Goal: Task Accomplishment & Management: Manage account settings

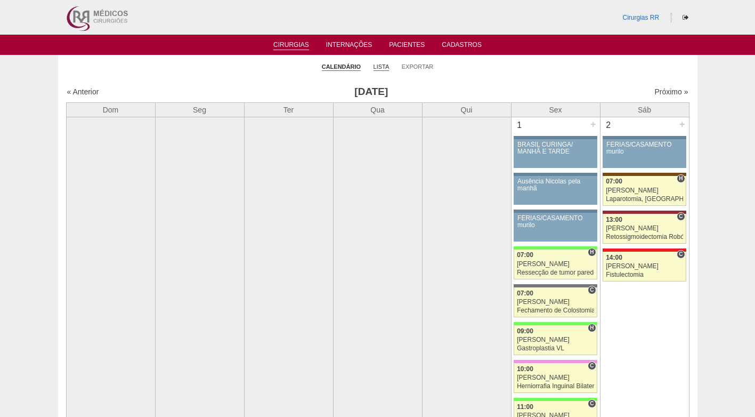
click at [387, 68] on link "Lista" at bounding box center [382, 67] width 16 height 8
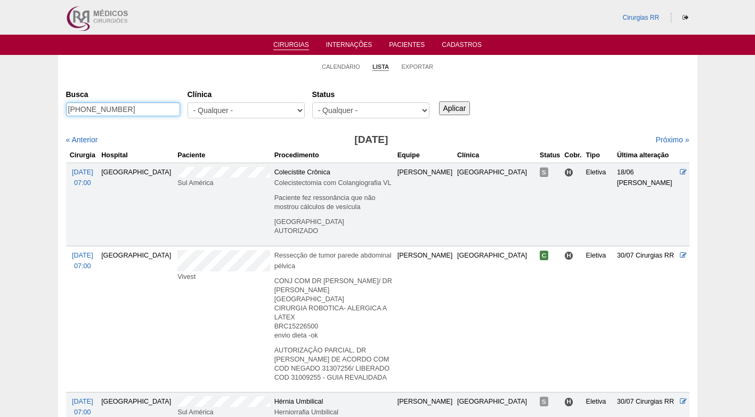
drag, startPoint x: 127, startPoint y: 105, endPoint x: 22, endPoint y: 115, distance: 106.0
paste input "[PERSON_NAME]"
type input "NADYA WANUTH AMBROZIN"
click at [454, 108] on input "Aplicar" at bounding box center [454, 108] width 31 height 14
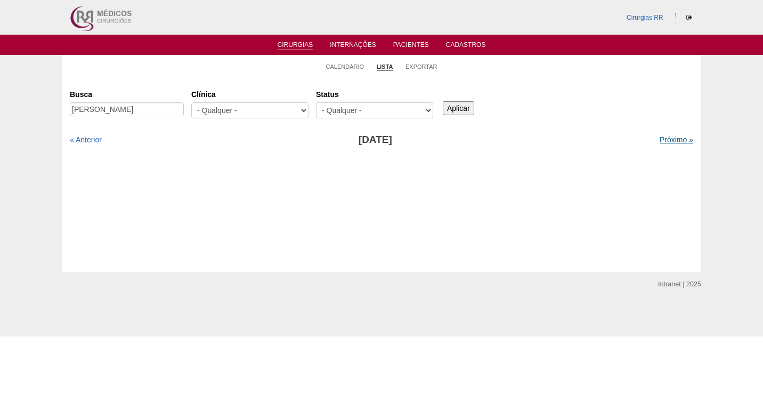
click at [666, 143] on link "Próximo »" at bounding box center [677, 139] width 34 height 9
click at [223, 84] on div "Cirurgias Busca NADYA WANUTH AMBROZIN Clínica - Qualquer - 6R Alphaville Assunç…" at bounding box center [382, 174] width 640 height 195
click at [557, 86] on div "Busca NADYA WANUTH AMBROZIN Clínica - Qualquer - 6R Alphaville Assunção Bartira…" at bounding box center [382, 104] width 624 height 38
click at [352, 80] on div "Cirurgias Busca NADYA WANUTH AMBROZIN Clínica - Qualquer - 6R Alphaville Assunç…" at bounding box center [382, 174] width 640 height 195
drag, startPoint x: 606, startPoint y: 164, endPoint x: 373, endPoint y: 194, distance: 235.4
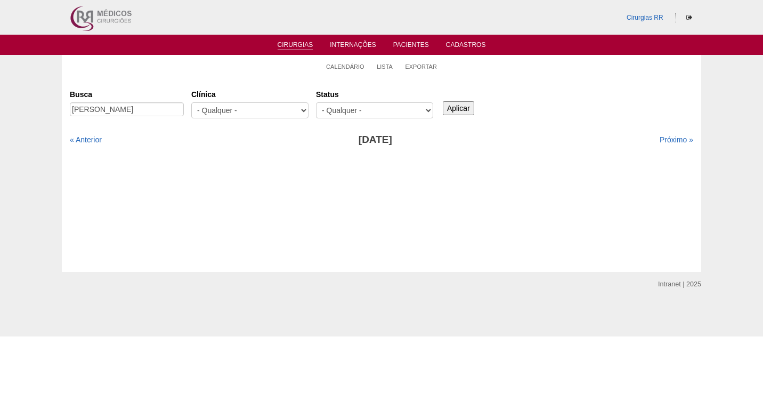
click at [597, 167] on div "Busca NADYA WANUTH AMBROZIN Clínica - Qualquer - 6R Alphaville Assunção Bartira…" at bounding box center [382, 165] width 624 height 160
click at [208, 152] on div "Busca NADYA WANUTH AMBROZIN Clínica - Qualquer - 6R Alphaville Assunção Bartira…" at bounding box center [382, 165] width 624 height 160
click at [470, 108] on input "Aplicar" at bounding box center [458, 108] width 31 height 14
drag, startPoint x: 0, startPoint y: 0, endPoint x: 172, endPoint y: 110, distance: 204.2
click at [172, 110] on input "[PERSON_NAME]" at bounding box center [127, 109] width 114 height 14
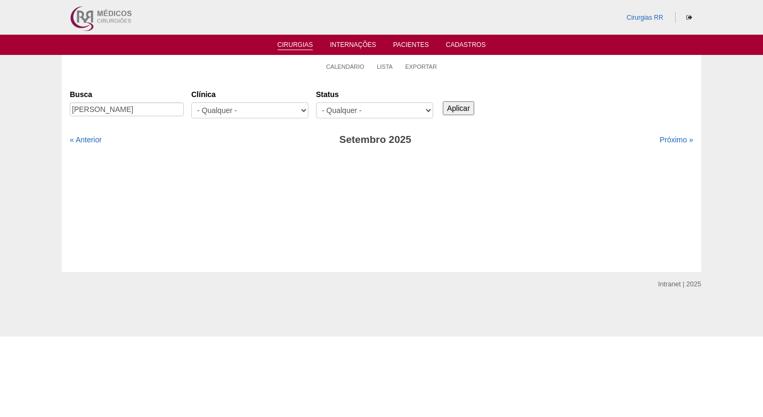
drag, startPoint x: 173, startPoint y: 110, endPoint x: 77, endPoint y: 114, distance: 96.0
click at [77, 114] on input "[PERSON_NAME]" at bounding box center [127, 109] width 114 height 14
drag, startPoint x: 150, startPoint y: 77, endPoint x: 161, endPoint y: 4, distance: 73.9
click at [150, 78] on div "Cirurgias Busca Clínica - Qualquer - 6R Alphaville Assunção Bartira Brasil Chri…" at bounding box center [382, 174] width 640 height 195
click at [356, 69] on link "Calendário" at bounding box center [345, 67] width 38 height 8
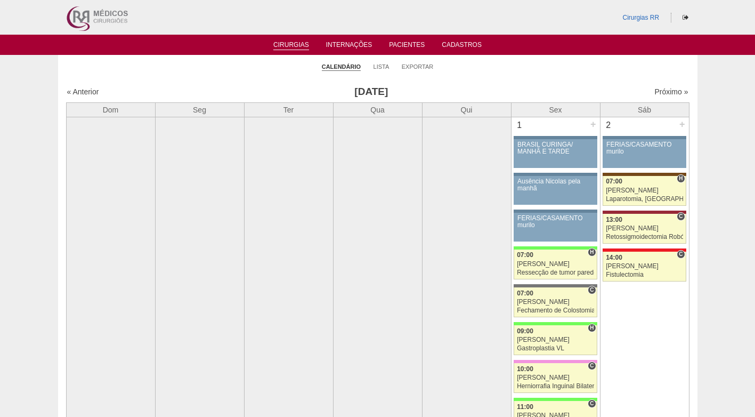
click at [655, 92] on link "Próximo »" at bounding box center [672, 91] width 34 height 9
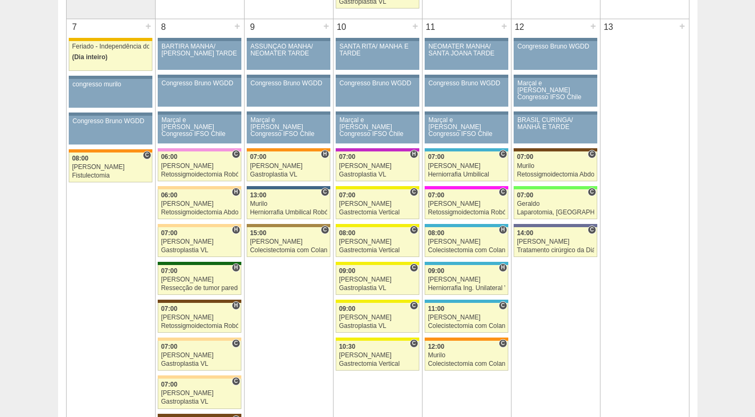
scroll to position [640, 0]
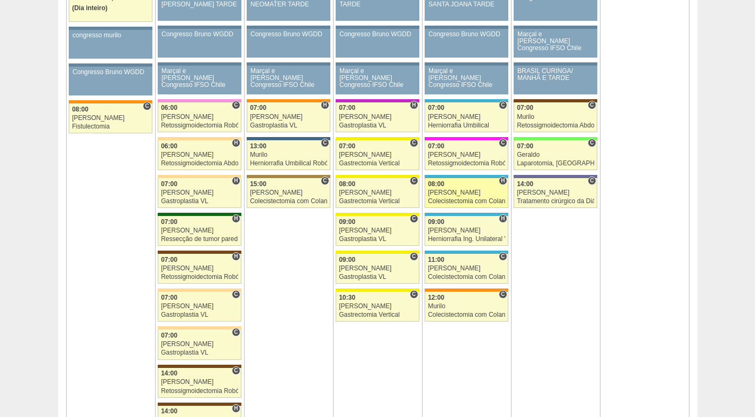
click at [464, 195] on div "[PERSON_NAME]" at bounding box center [466, 192] width 77 height 7
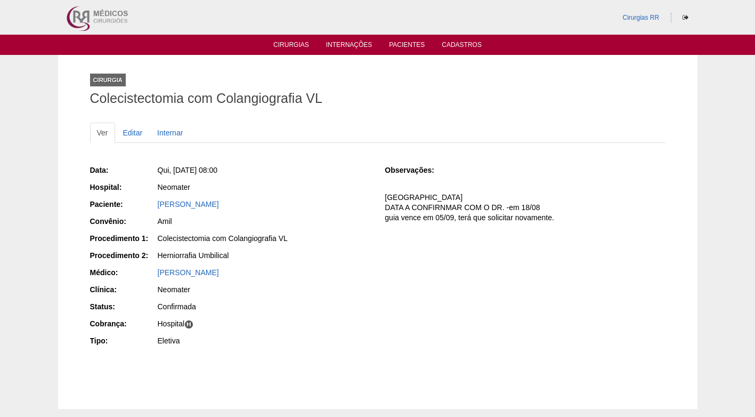
click at [350, 268] on div "[PERSON_NAME]" at bounding box center [264, 272] width 213 height 11
click at [134, 140] on link "Editar" at bounding box center [133, 133] width 34 height 20
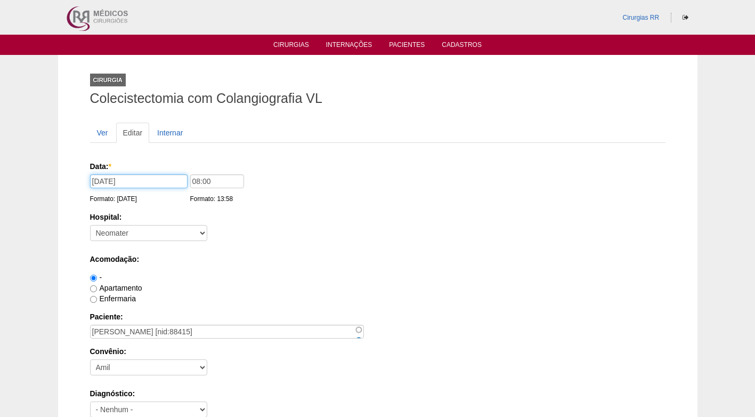
click at [157, 177] on input "11/09/2025" at bounding box center [139, 181] width 98 height 14
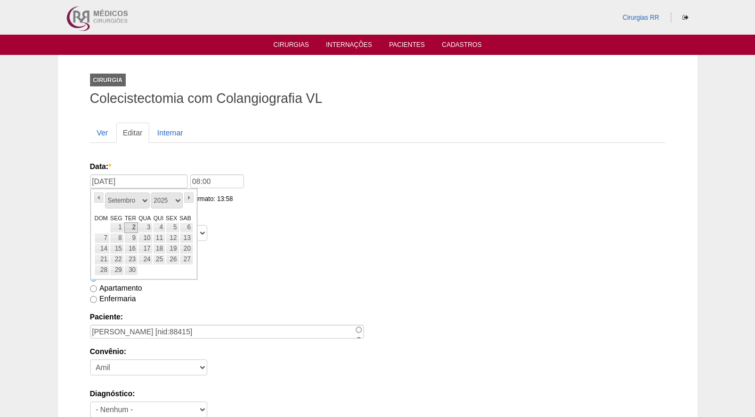
click at [131, 229] on link "2" at bounding box center [131, 227] width 14 height 11
type input "02/09/2025"
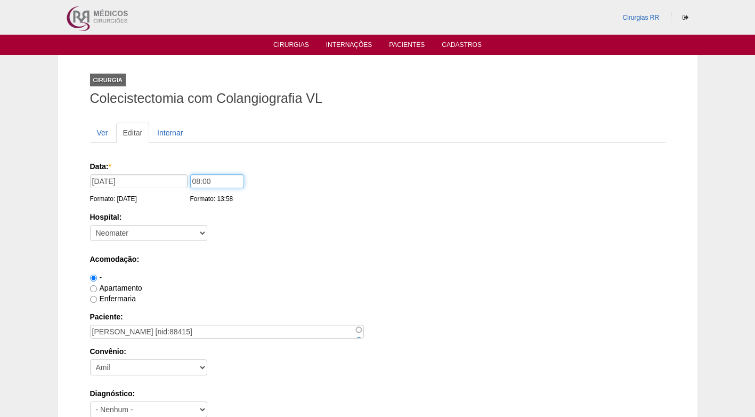
drag, startPoint x: 198, startPoint y: 181, endPoint x: 190, endPoint y: 180, distance: 7.5
click at [190, 181] on input "08:00" at bounding box center [217, 181] width 54 height 14
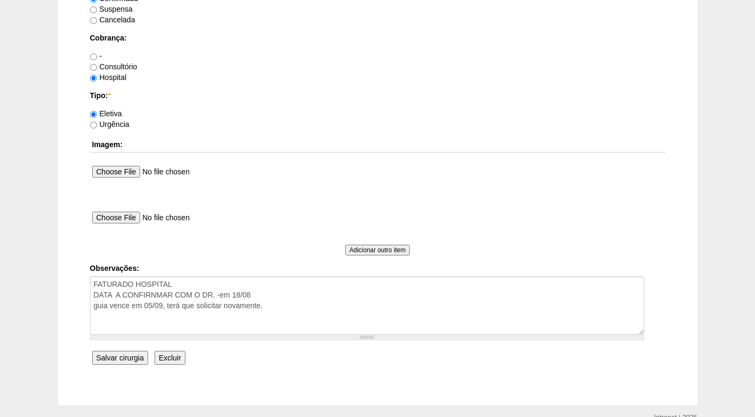
scroll to position [906, 0]
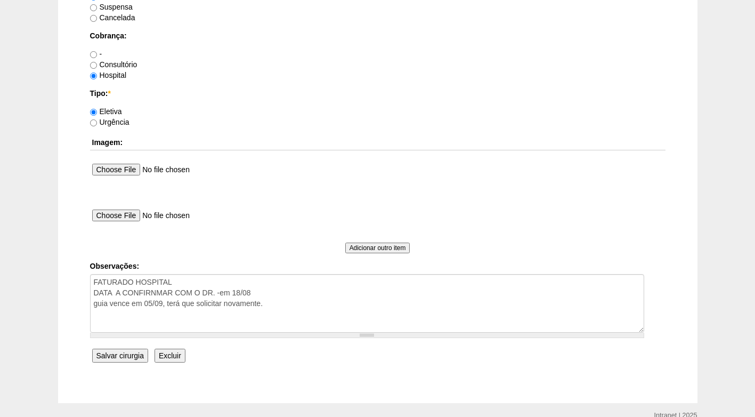
type input "10:00"
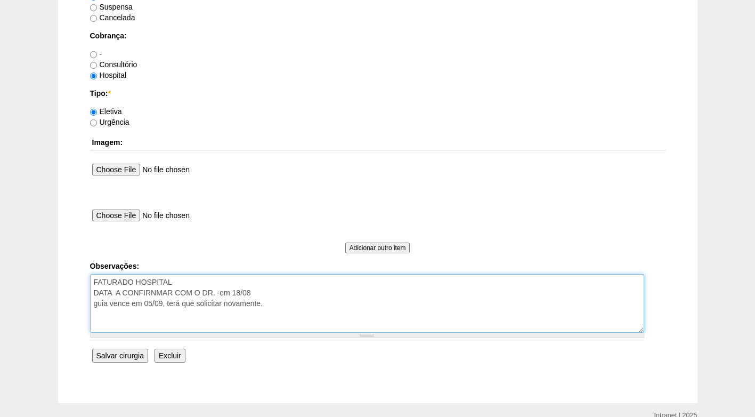
click at [169, 308] on textarea "FATURADO HOSPITAL DATA A CONFIRNMAR COM O DR. -em 18/08 guia vence em 05/09, te…" at bounding box center [367, 303] width 554 height 59
click at [275, 306] on textarea "FATURADO HOSPITAL DATA A CONFIRNMAR COM O DR. -em 18/08 guia vence em 05/09, te…" at bounding box center [367, 303] width 554 height 59
drag, startPoint x: 275, startPoint y: 306, endPoint x: 171, endPoint y: 306, distance: 103.9
click at [171, 306] on textarea "FATURADO HOSPITAL DATA A CONFIRNMAR COM O DR. -em 18/08 guia vence em 05/09, te…" at bounding box center [367, 303] width 554 height 59
drag, startPoint x: 266, startPoint y: 291, endPoint x: 90, endPoint y: 289, distance: 176.4
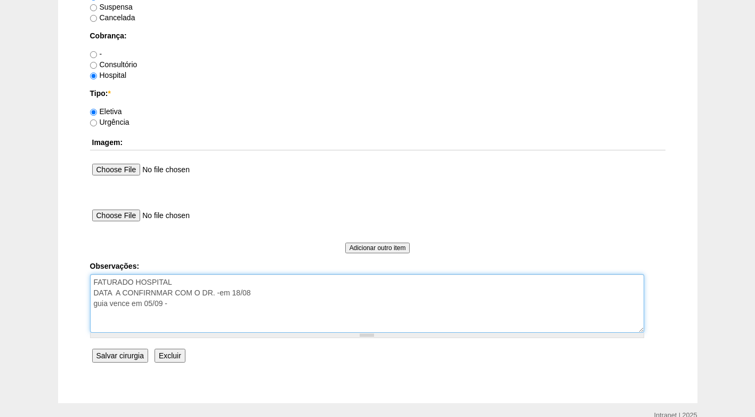
click at [90, 289] on textarea "FATURADO HOSPITAL DATA A CONFIRNMAR COM O DR. -em 18/08 guia vence em 05/09, te…" at bounding box center [367, 303] width 554 height 59
click at [182, 292] on textarea "FATURADO HOSPITAL DATA A CONFIRNMAR COM O DR. -em 18/08 guia vence em 05/09, te…" at bounding box center [367, 303] width 554 height 59
click at [168, 287] on textarea "FATURADO HOSPITAL DATA A CONFIRNMAR COM O DR. -em 18/08 guia vence em 05/09, te…" at bounding box center [367, 303] width 554 height 59
click at [252, 292] on textarea "FATURADO HOSPITAL DATA A CONFIRNMAR COM O DR. -em 18/08 guia vence em 05/09, te…" at bounding box center [367, 303] width 554 height 59
drag, startPoint x: 252, startPoint y: 292, endPoint x: 256, endPoint y: 307, distance: 15.5
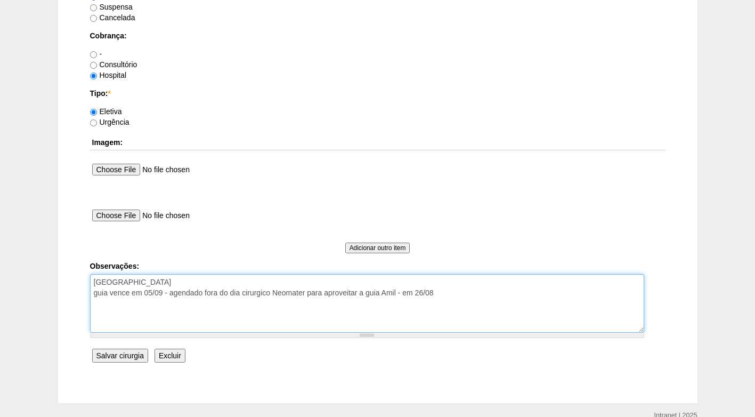
click at [256, 307] on textarea "FATURADO HOSPITAL DATA A CONFIRNMAR COM O DR. -em 18/08 guia vence em 05/09, te…" at bounding box center [367, 303] width 554 height 59
click at [257, 290] on textarea "FATURADO HOSPITAL DATA A CONFIRNMAR COM O DR. -em 18/08 guia vence em 05/09, te…" at bounding box center [367, 303] width 554 height 59
click at [291, 294] on textarea "FATURADO HOSPITAL DATA A CONFIRNMAR COM O DR. -em 18/08 guia vence em 05/09, te…" at bounding box center [367, 303] width 554 height 59
click at [236, 320] on textarea "FATURADO HOSPITAL DATA A CONFIRNMAR COM O DR. -em 18/08 guia vence em 05/09, te…" at bounding box center [367, 303] width 554 height 59
click at [189, 281] on textarea "FATURADO HOSPITAL DATA A CONFIRNMAR COM O DR. -em 18/08 guia vence em 05/09, te…" at bounding box center [367, 303] width 554 height 59
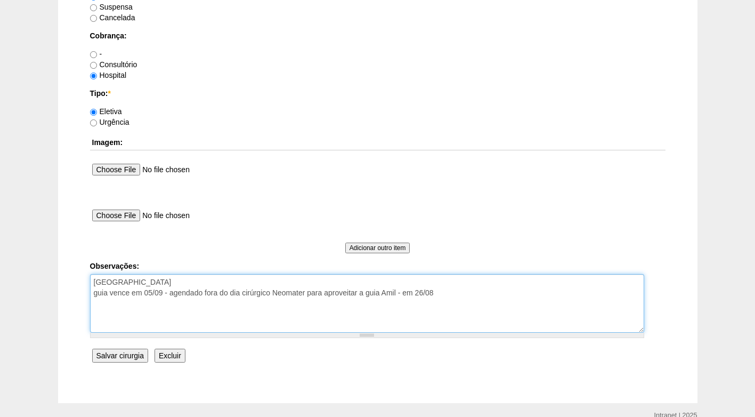
click at [395, 292] on textarea "FATURADO HOSPITAL DATA A CONFIRNMAR COM O DR. -em 18/08 guia vence em 05/09, te…" at bounding box center [367, 303] width 554 height 59
type textarea "FATURADO HOSPITAL guia vence em 05/09 - agendado fora do dia cirúrgico Neomater…"
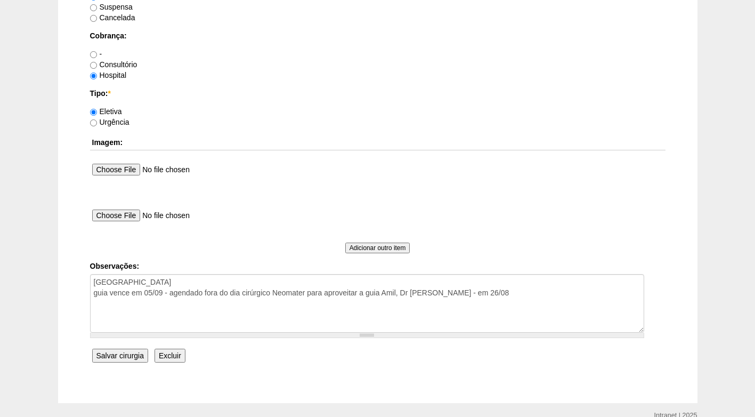
click at [130, 358] on input "Salvar cirurgia" at bounding box center [120, 356] width 56 height 14
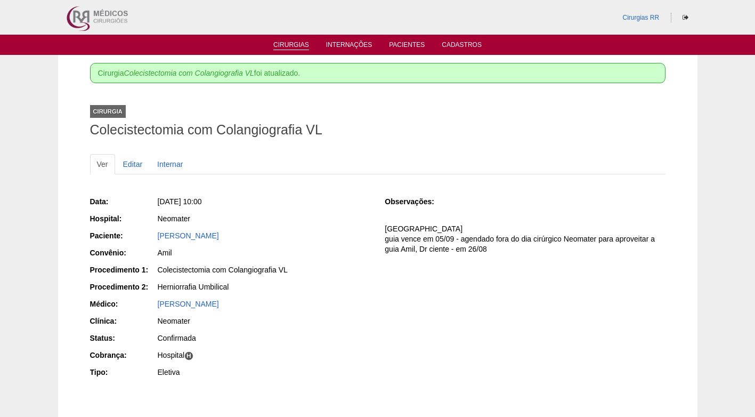
click at [290, 43] on link "Cirurgias" at bounding box center [291, 45] width 36 height 9
